Goal: Use online tool/utility: Utilize a website feature to perform a specific function

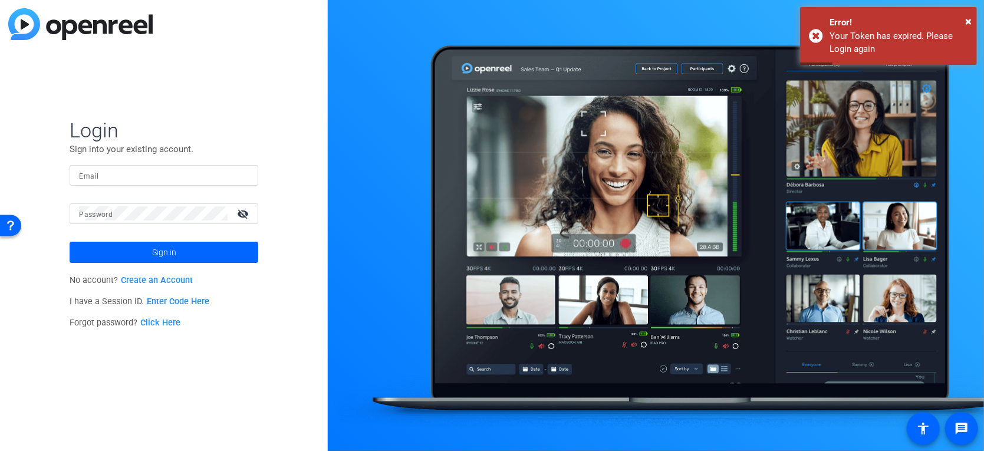
click at [164, 175] on input "Email" at bounding box center [164, 175] width 170 height 14
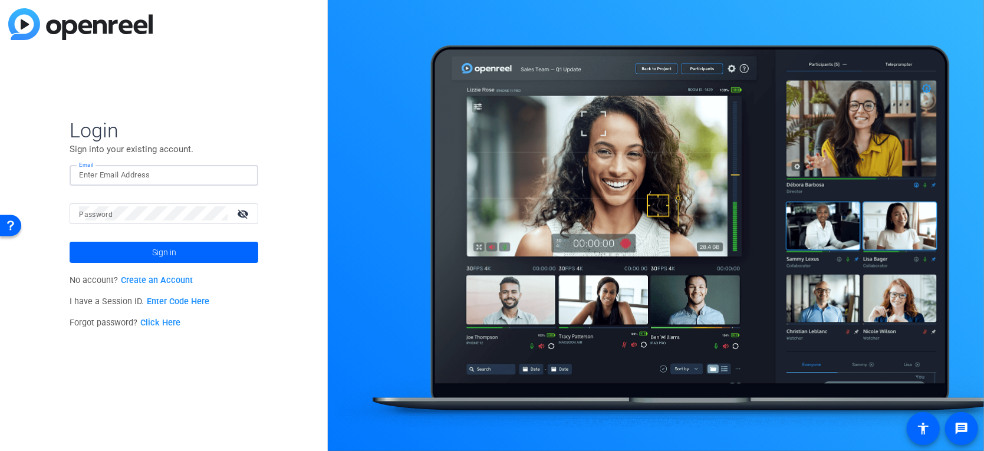
type input "[PERSON_NAME][EMAIL_ADDRESS][PERSON_NAME][PERSON_NAME][DOMAIN_NAME]"
click at [70, 242] on button "Sign in" at bounding box center [164, 252] width 189 height 21
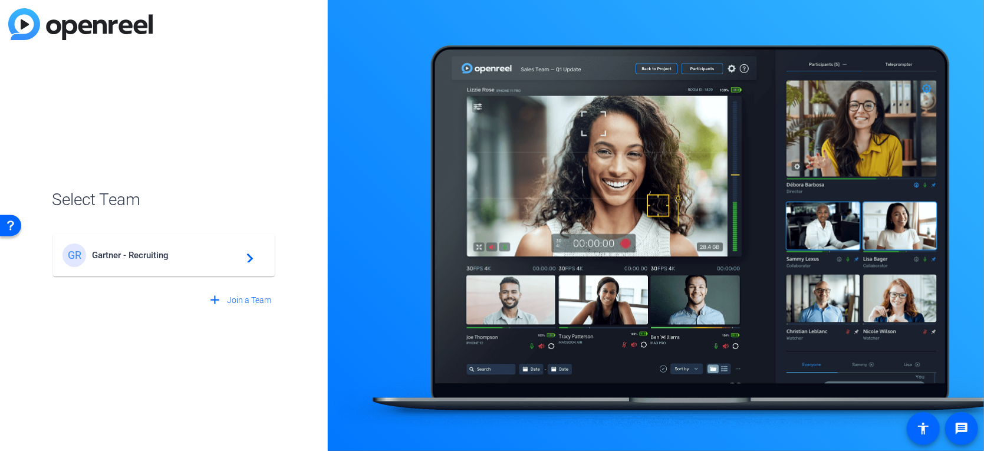
click at [177, 248] on div "[PERSON_NAME] - Recruiting navigate_next" at bounding box center [164, 256] width 203 height 24
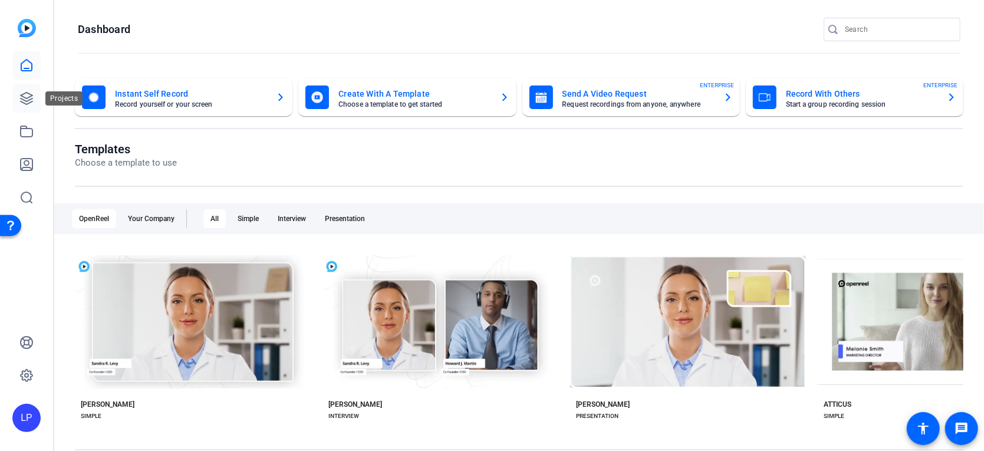
click at [24, 98] on icon at bounding box center [26, 98] width 14 height 14
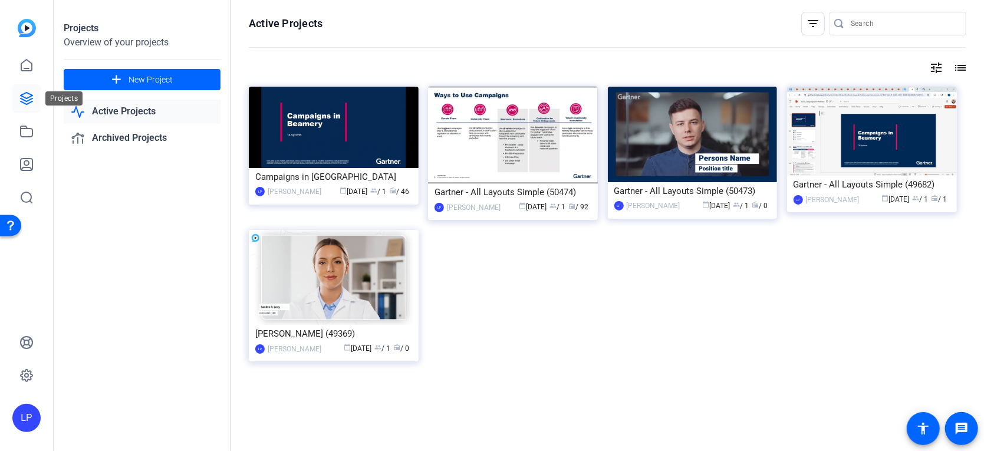
click at [29, 102] on icon at bounding box center [27, 99] width 12 height 12
click at [24, 129] on icon at bounding box center [27, 131] width 12 height 11
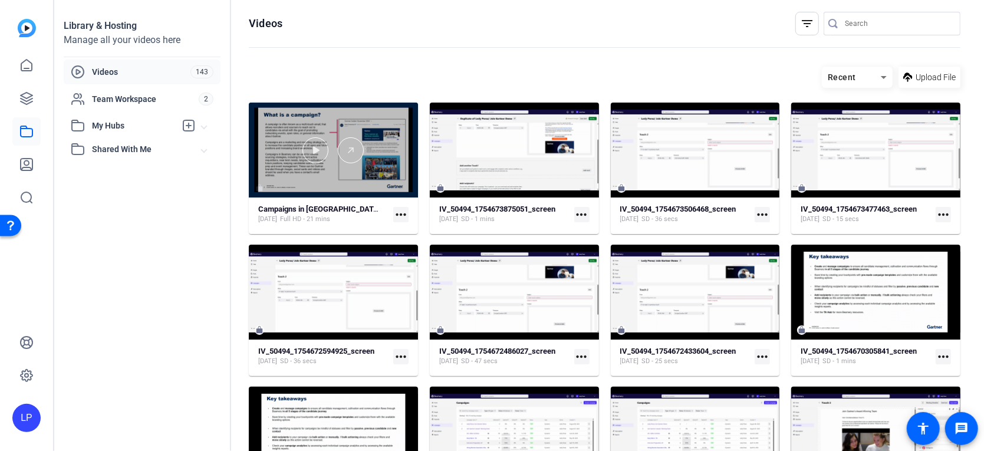
click at [317, 165] on div at bounding box center [333, 150] width 169 height 95
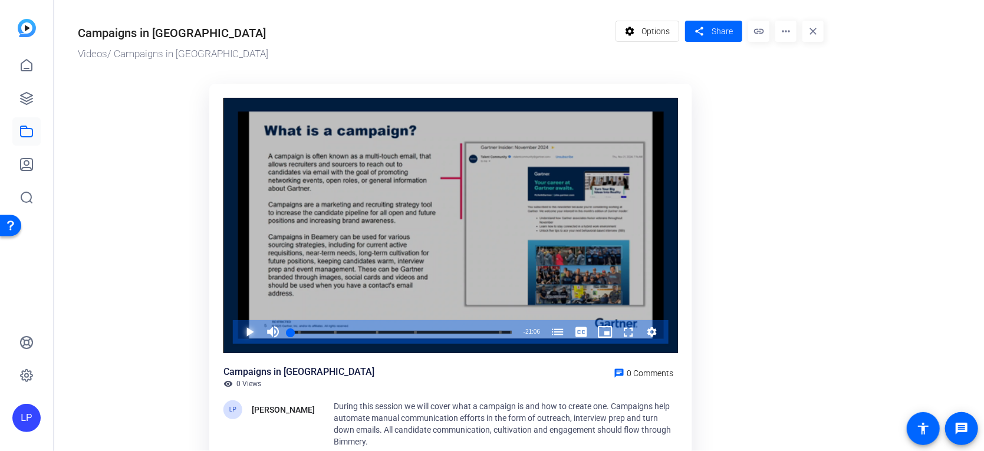
click at [238, 334] on span "Video Player" at bounding box center [238, 332] width 0 height 24
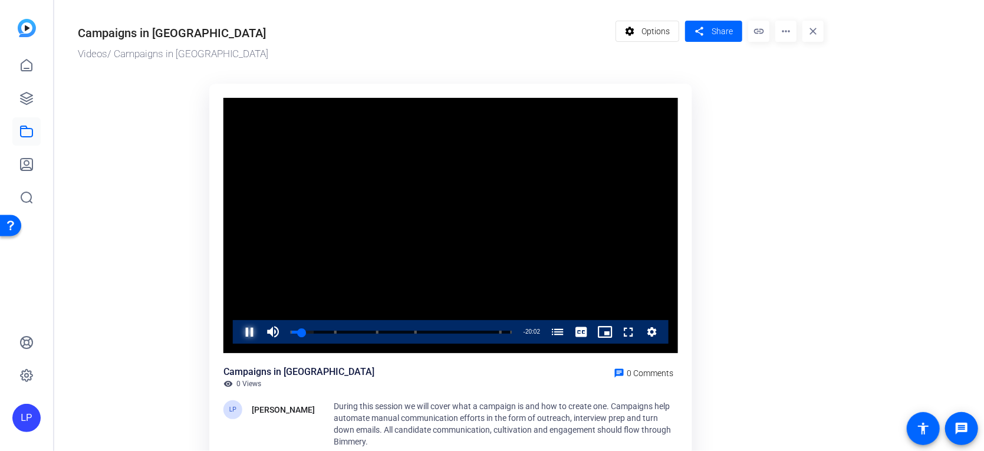
click at [238, 333] on span "Video Player" at bounding box center [238, 332] width 0 height 24
click at [788, 31] on mat-icon "more_horiz" at bounding box center [785, 31] width 21 height 21
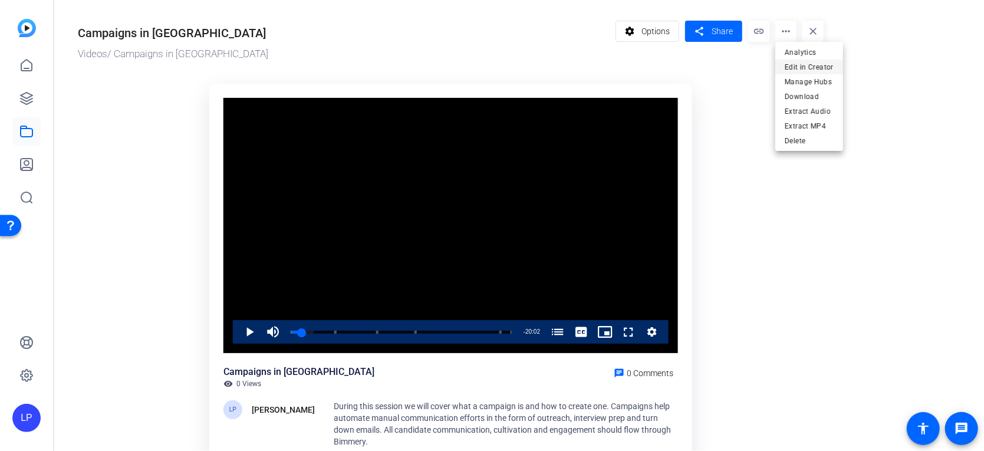
click at [816, 67] on span "Edit in Creator" at bounding box center [809, 67] width 49 height 14
